Goal: Obtain resource: Download file/media

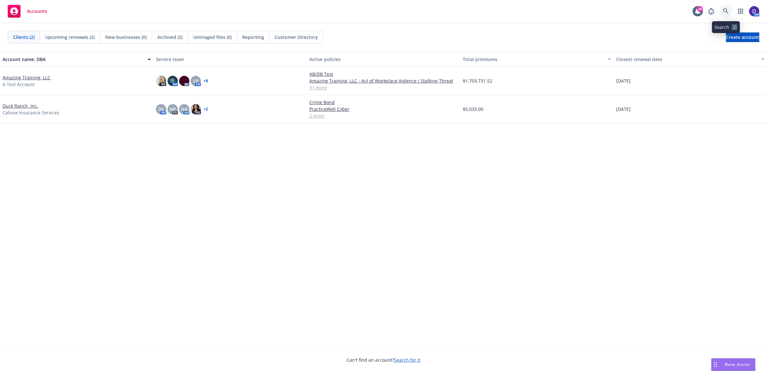
click at [726, 9] on icon at bounding box center [725, 10] width 5 height 5
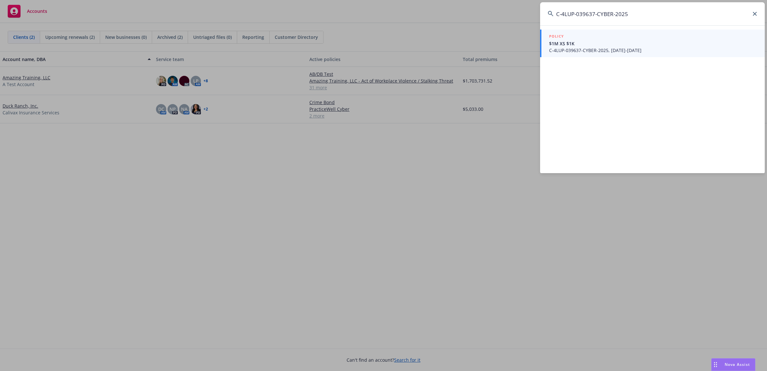
type input "C-4LUP-039637-CYBER-2025"
drag, startPoint x: 606, startPoint y: 44, endPoint x: 604, endPoint y: 49, distance: 5.2
click at [604, 49] on span "C-4LUP-039637-CYBER-2025, [DATE]-[DATE]" at bounding box center [653, 50] width 208 height 7
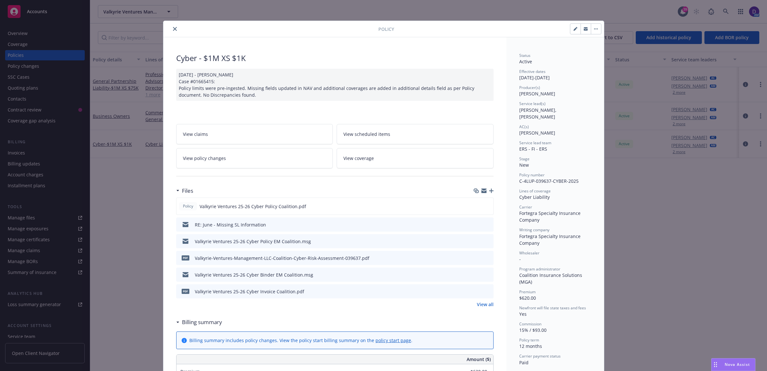
click at [485, 225] on icon "preview file" at bounding box center [488, 224] width 6 height 4
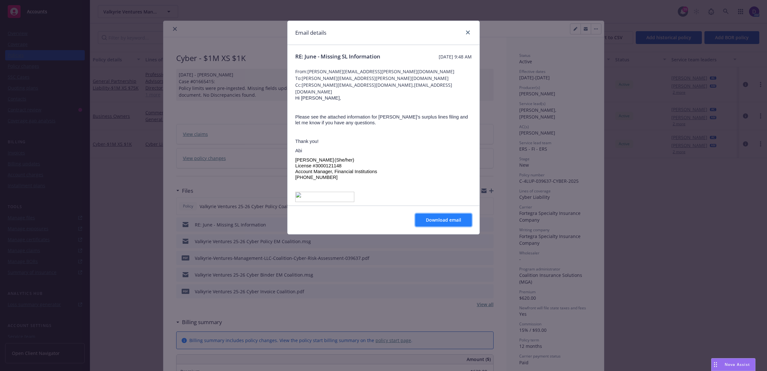
click at [451, 224] on button "Download email" at bounding box center [443, 219] width 56 height 13
click at [466, 35] on link "close" at bounding box center [468, 33] width 8 height 8
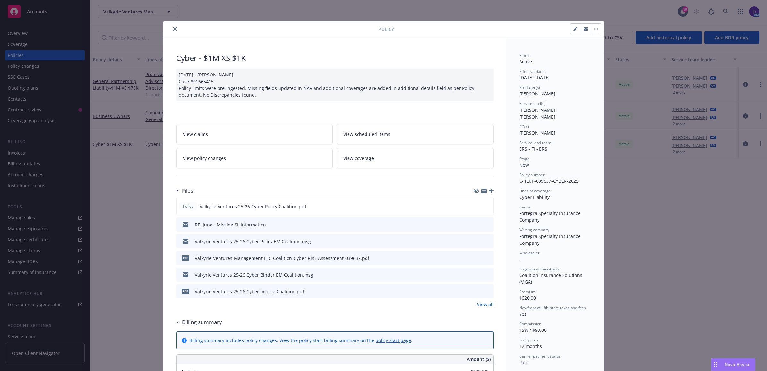
click at [173, 30] on icon "close" at bounding box center [175, 29] width 4 height 4
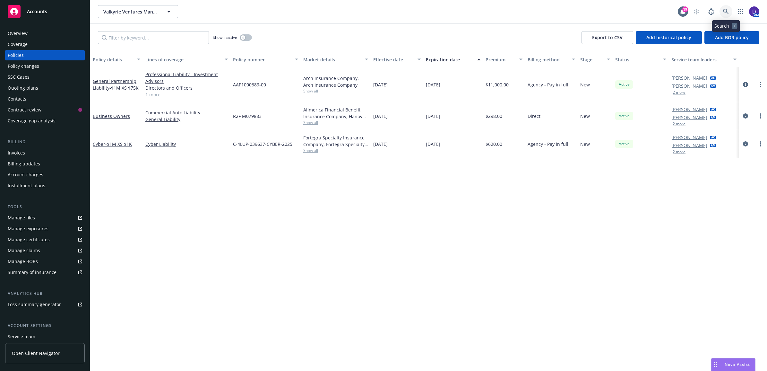
click at [720, 12] on link at bounding box center [725, 11] width 13 height 13
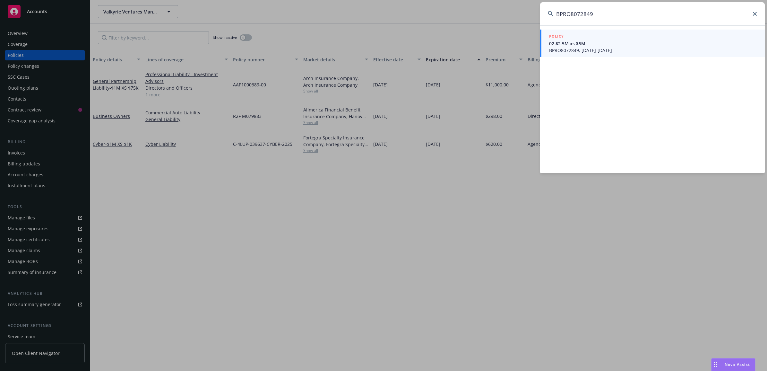
type input "BPRO8072849"
click at [620, 48] on span "BPRO8072849, 11/10/2021-06/30/2025" at bounding box center [653, 50] width 208 height 7
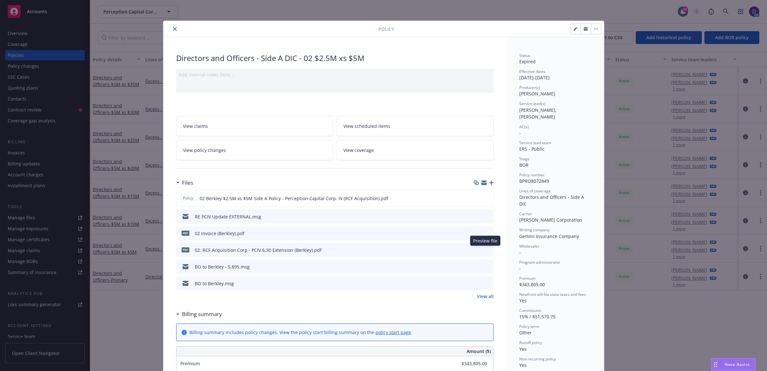
click at [485, 249] on icon "preview file" at bounding box center [488, 249] width 6 height 4
click at [485, 232] on icon "preview file" at bounding box center [488, 232] width 6 height 4
drag, startPoint x: 605, startPoint y: 269, endPoint x: 602, endPoint y: 272, distance: 4.3
click at [602, 272] on div "Policy Directors and Officers - Side A DIC - 02 $2.5M xs $5M Add internal notes…" at bounding box center [383, 185] width 767 height 371
drag, startPoint x: 602, startPoint y: 272, endPoint x: 591, endPoint y: 286, distance: 18.1
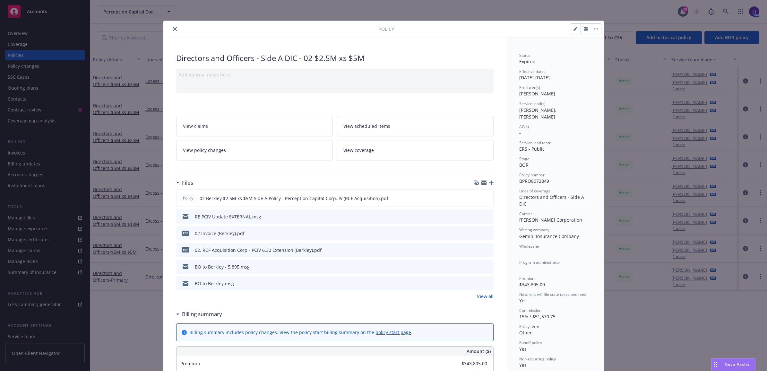
click at [477, 248] on div at bounding box center [483, 249] width 16 height 7
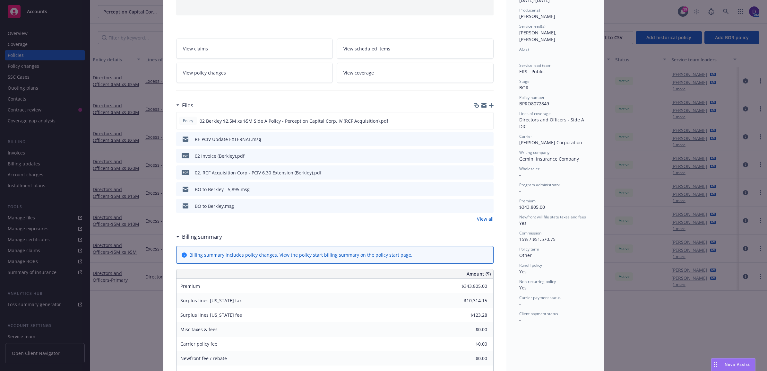
scroll to position [120, 0]
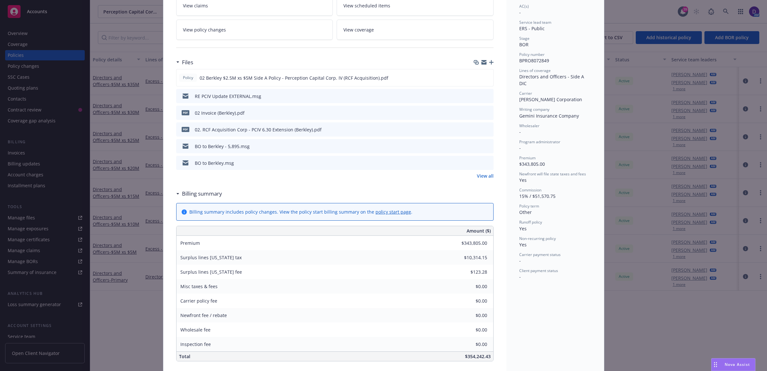
click at [479, 176] on link "View all" at bounding box center [485, 175] width 17 height 7
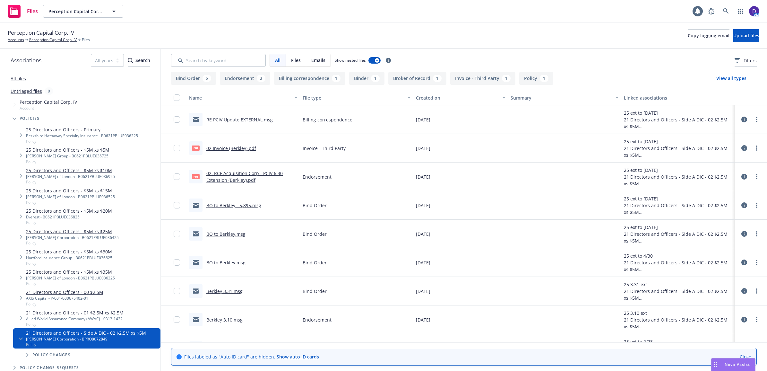
click at [247, 171] on link "02. RCF Acquisition Corp - PCIV 6.30 Extension (Berkley).pdf" at bounding box center [244, 176] width 76 height 13
click at [724, 11] on icon at bounding box center [726, 11] width 6 height 6
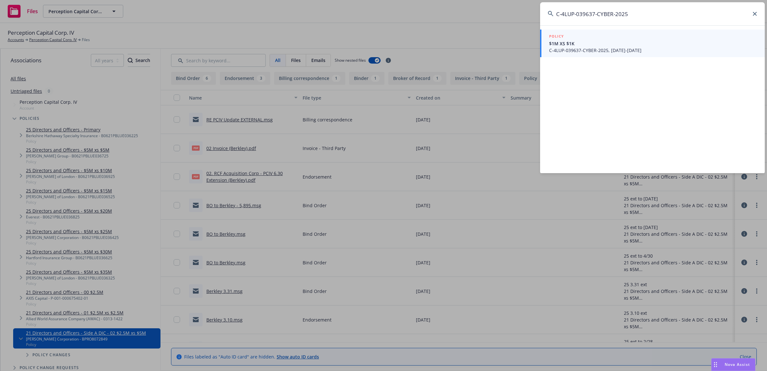
type input "C-4LUP-039637-CYBER-2025"
click at [609, 42] on span "$1M XS $1K" at bounding box center [653, 43] width 208 height 7
